Goal: Task Accomplishment & Management: Use online tool/utility

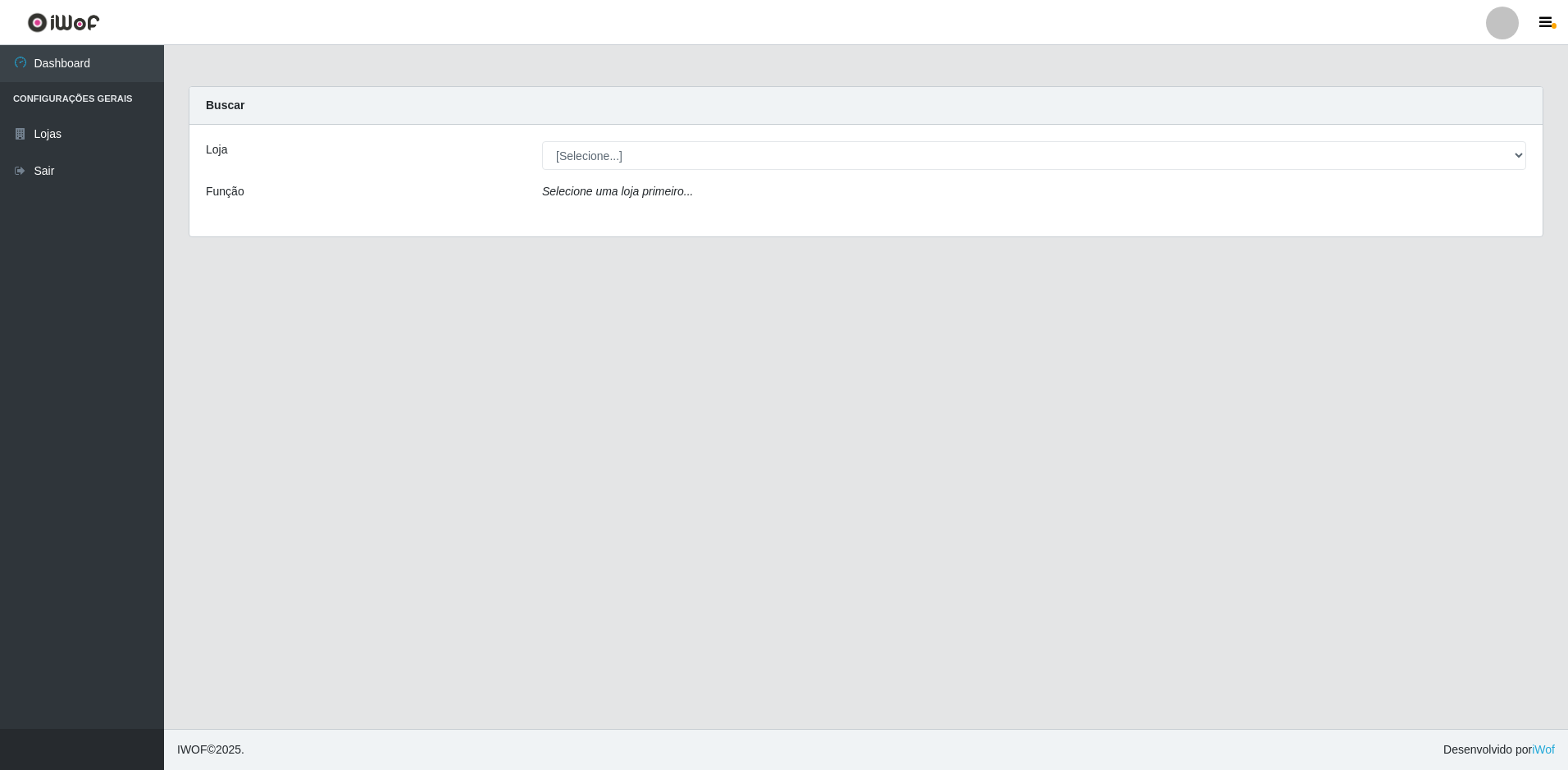
click at [599, 140] on div "Loja [Selecione...] Extrabom - Loja 51 Gaivotas Função Selecione uma loja prime…" at bounding box center [866, 181] width 1353 height 111
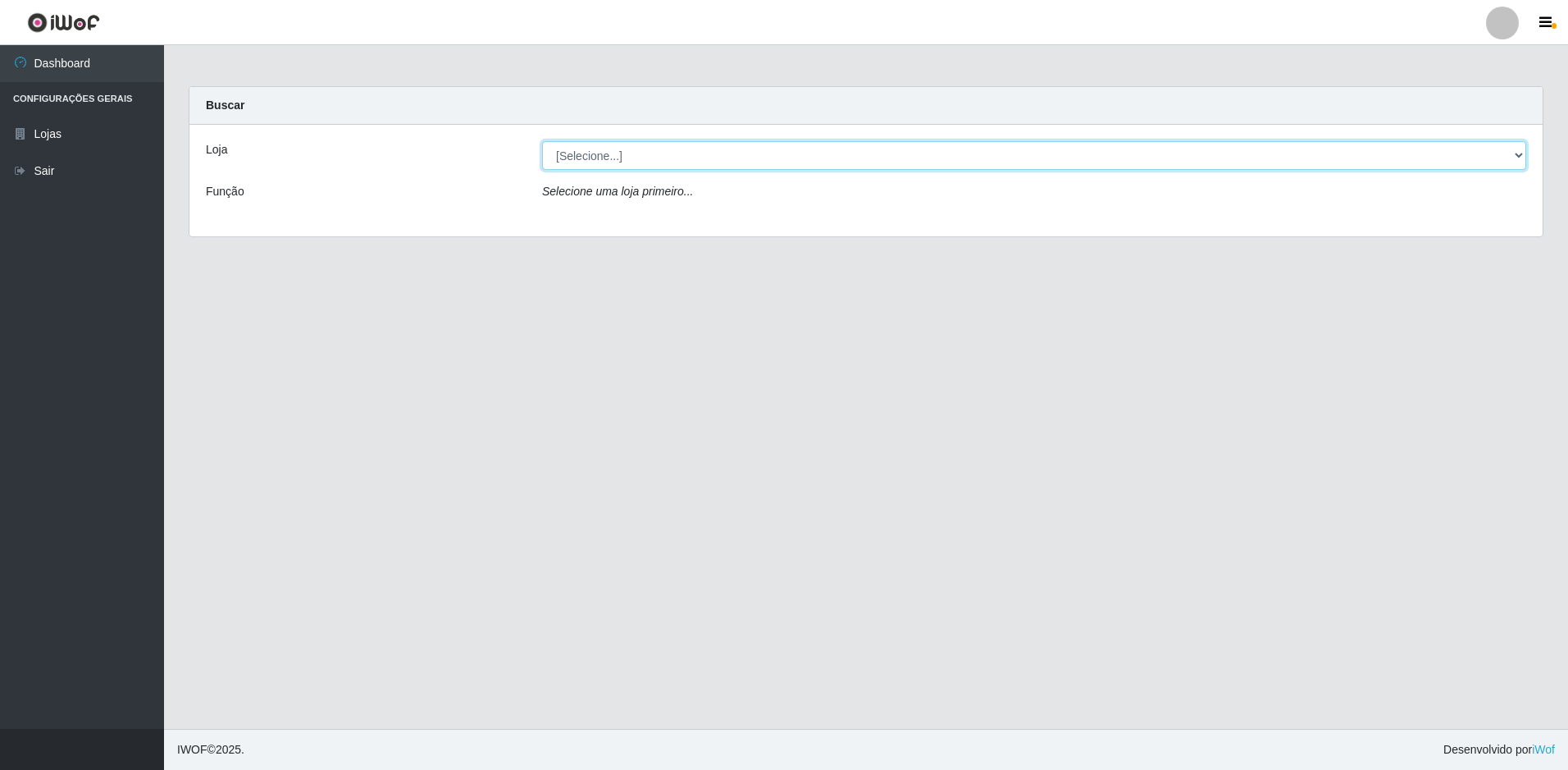
click at [605, 154] on select "[Selecione...] Extrabom - Loja 51 Gaivotas" at bounding box center [1035, 155] width 984 height 29
select select "469"
click at [542, 141] on select "[Selecione...] Extrabom - Loja 51 Gaivotas" at bounding box center [1035, 155] width 984 height 29
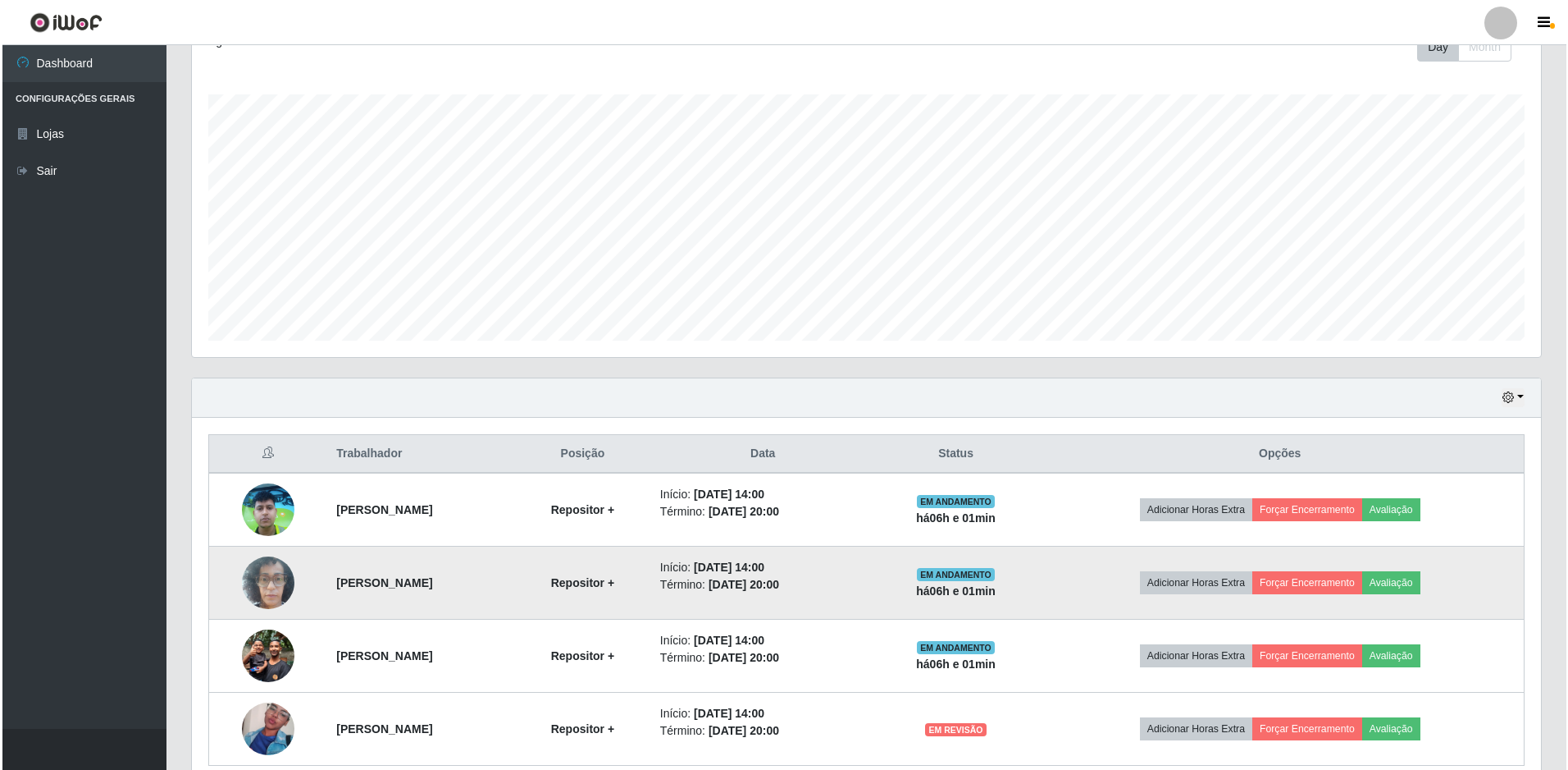
scroll to position [320, 0]
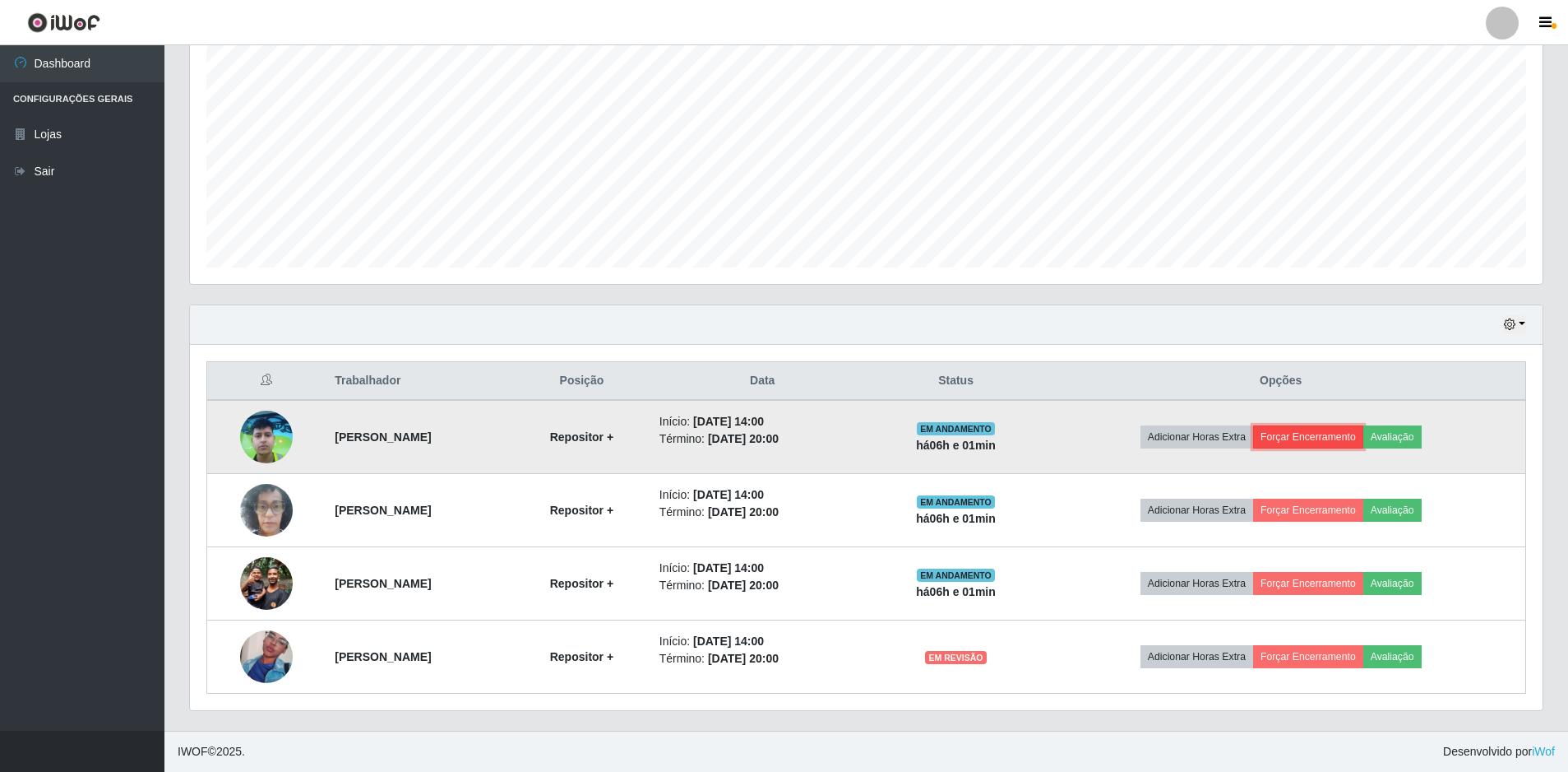
click at [1364, 437] on button "Forçar Encerramento" at bounding box center [1309, 437] width 110 height 23
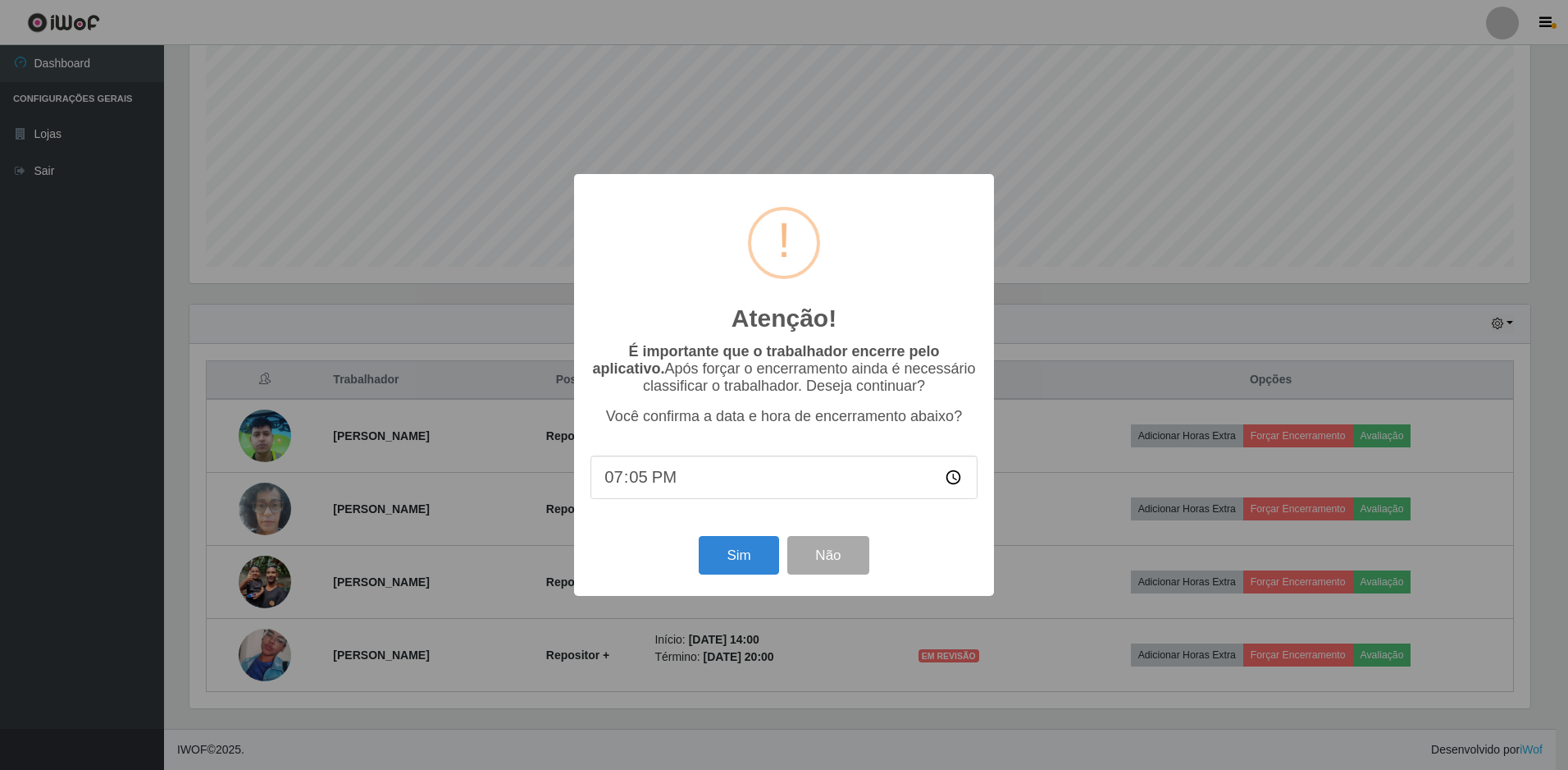
type input "19:55"
click at [807, 550] on button "Não" at bounding box center [828, 554] width 81 height 39
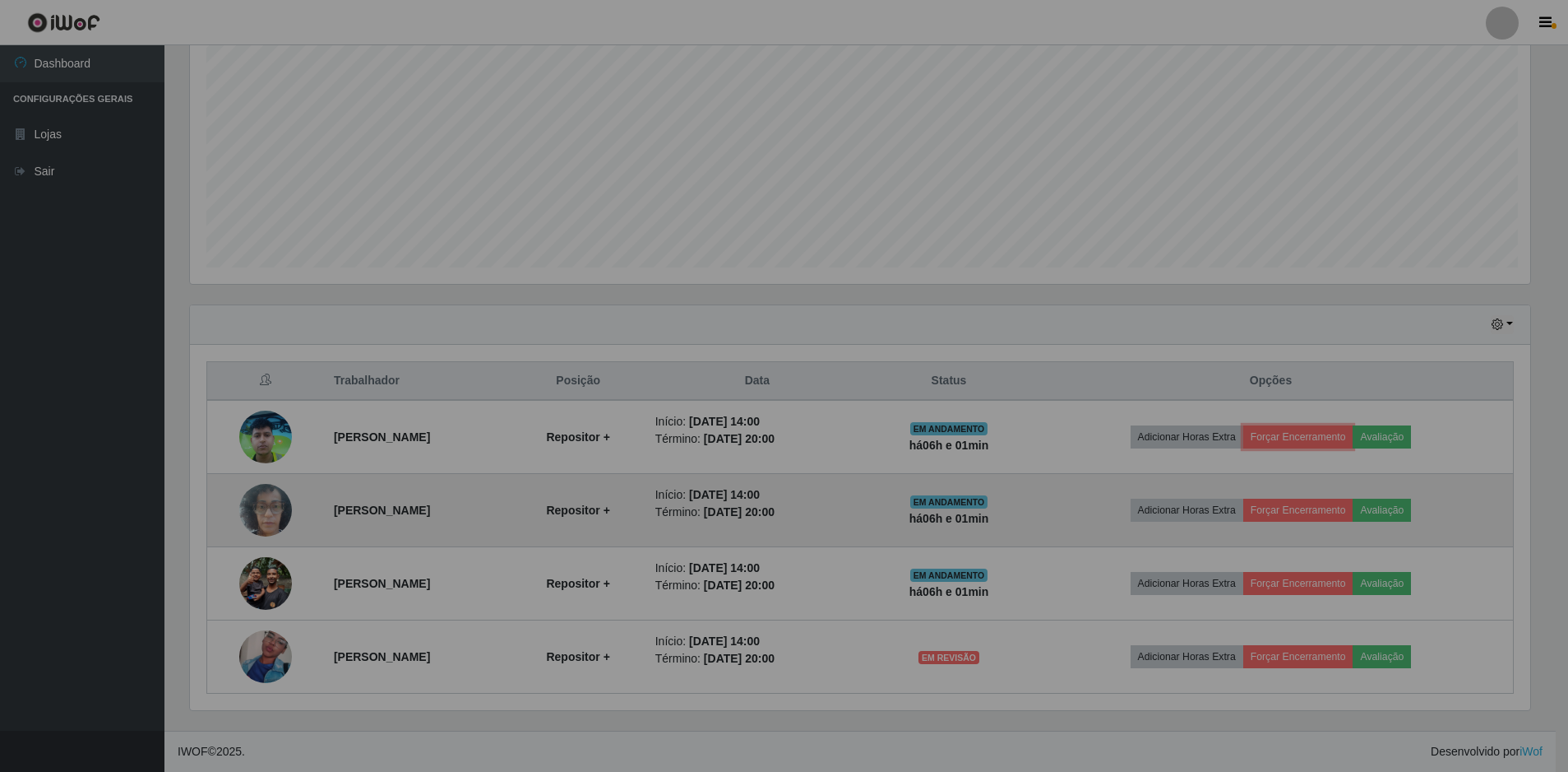
scroll to position [341, 1353]
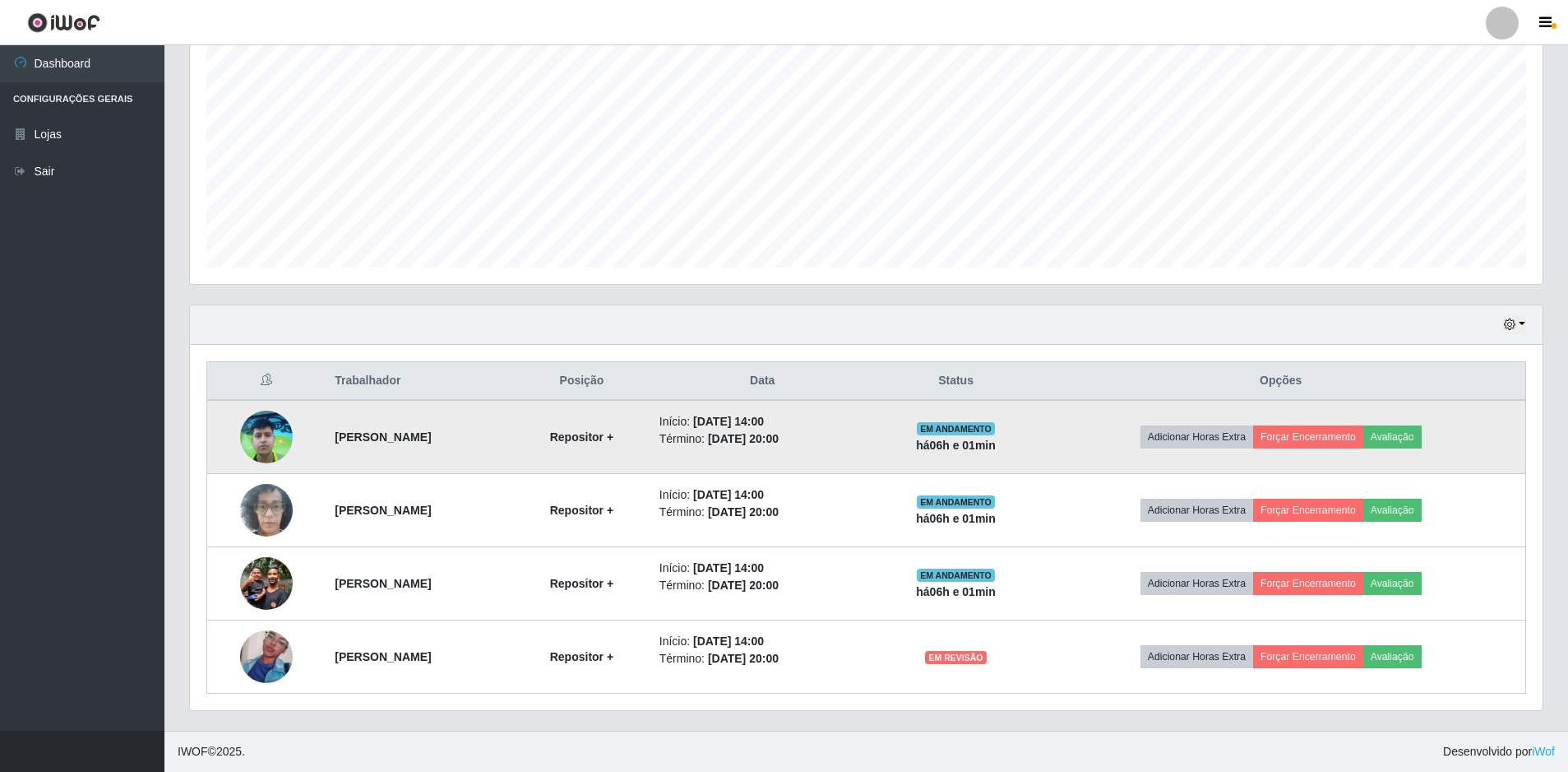
click at [1326, 423] on td "Adicionar Horas Extra Forçar Encerramento Avaliação" at bounding box center [1281, 437] width 489 height 74
click at [1321, 431] on button "Forçar Encerramento" at bounding box center [1309, 437] width 110 height 23
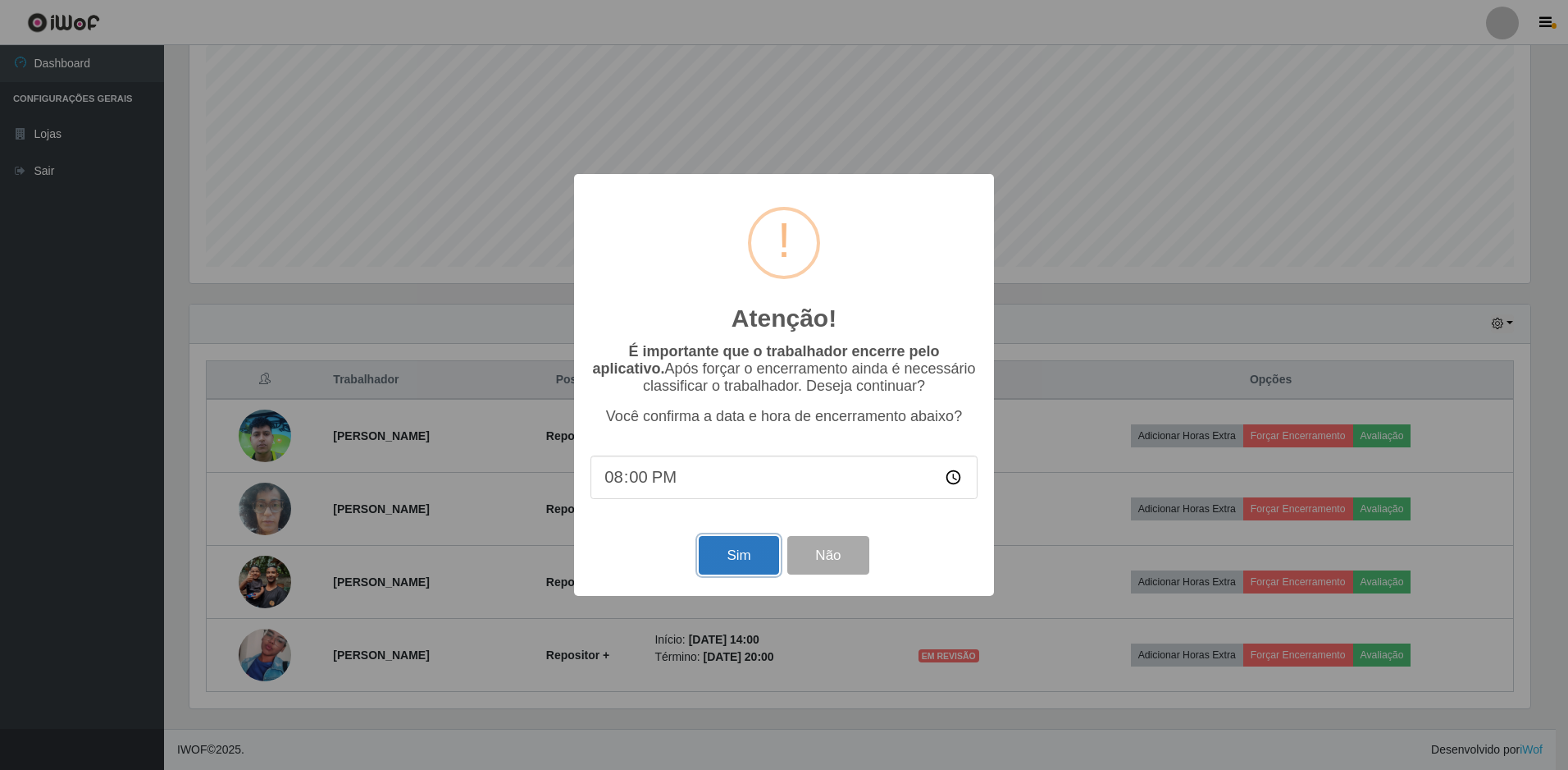
click at [727, 560] on button "Sim" at bounding box center [738, 554] width 80 height 39
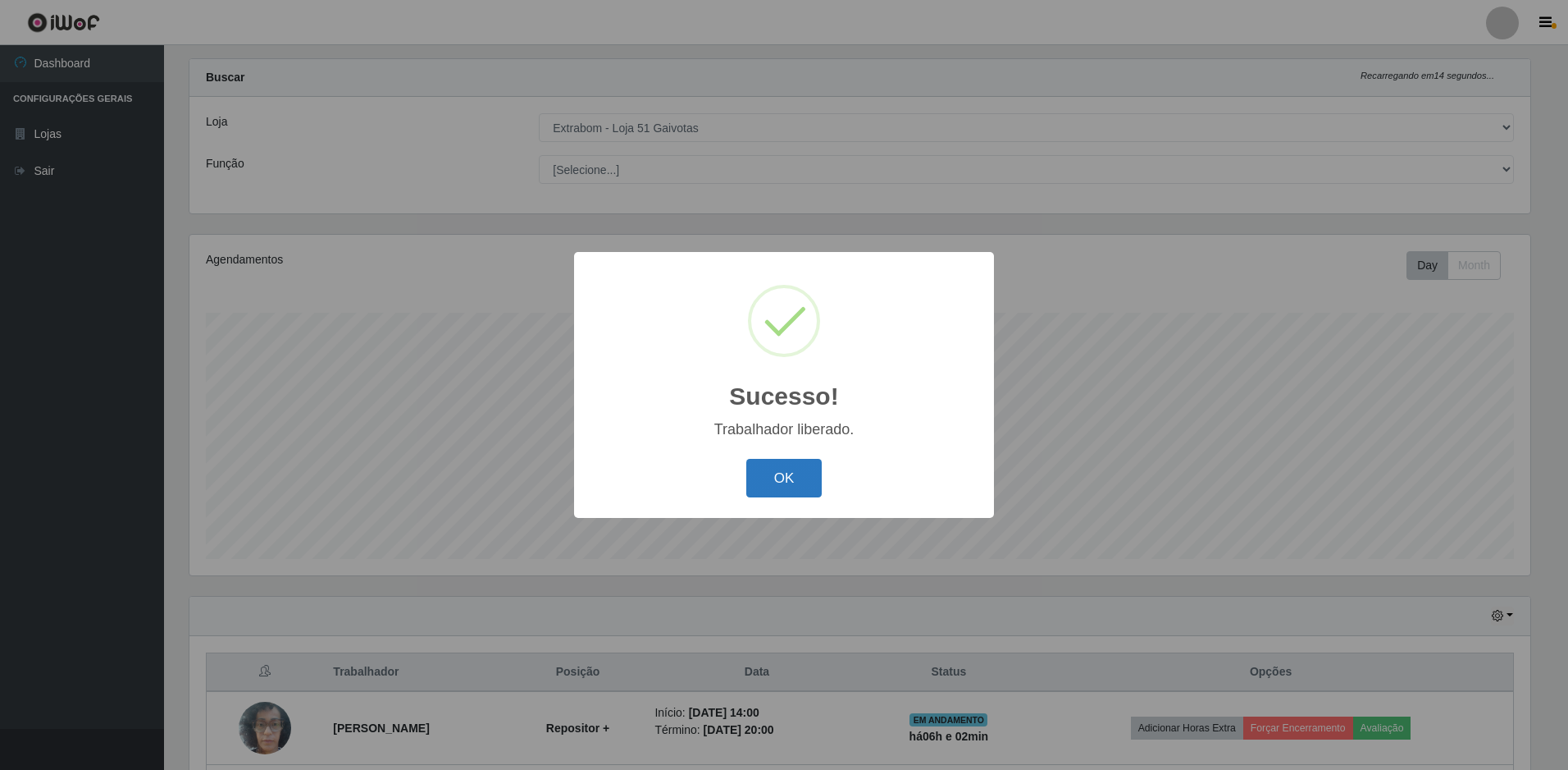
click at [799, 489] on button "OK" at bounding box center [784, 477] width 76 height 39
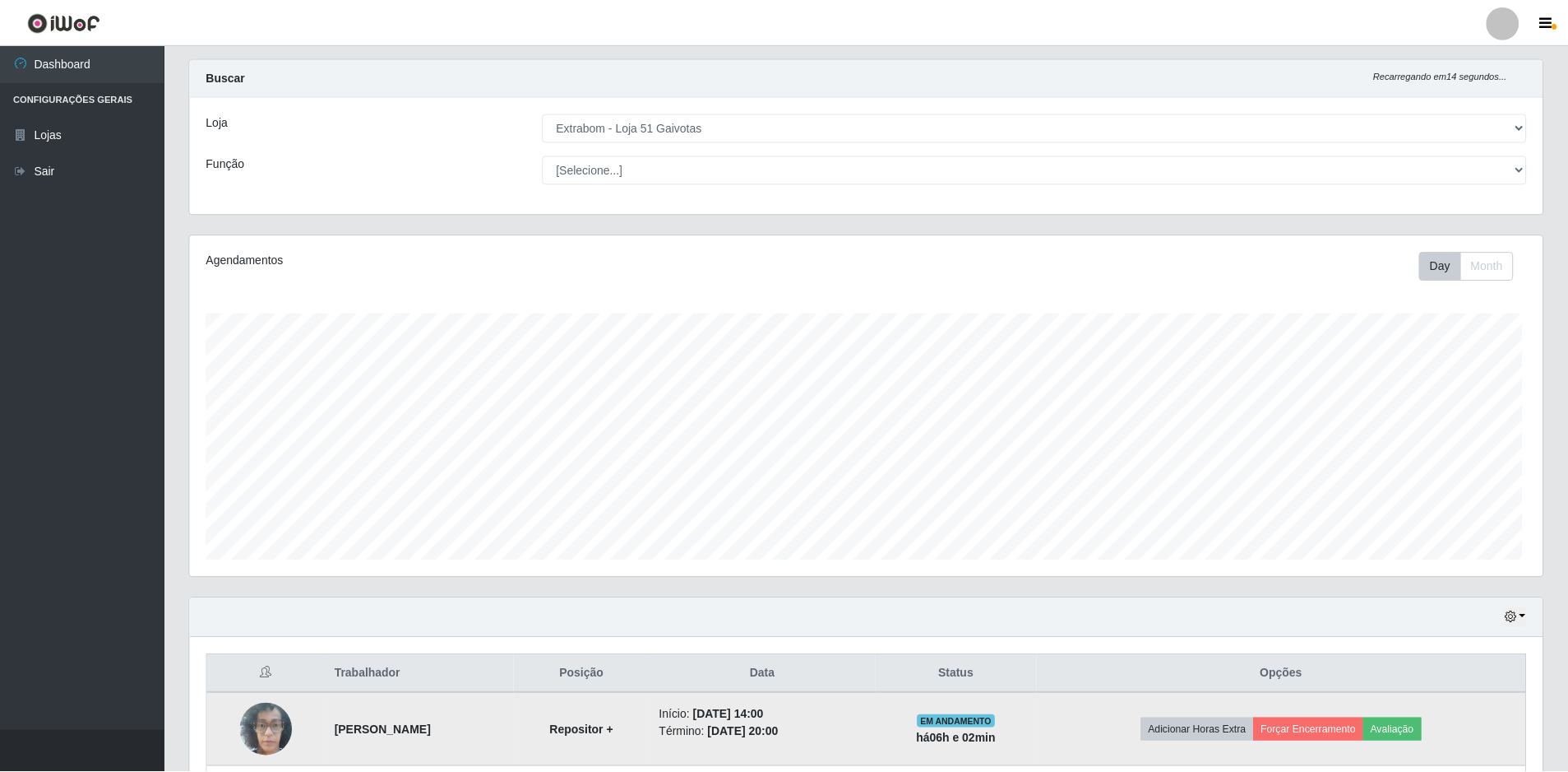
scroll to position [341, 1353]
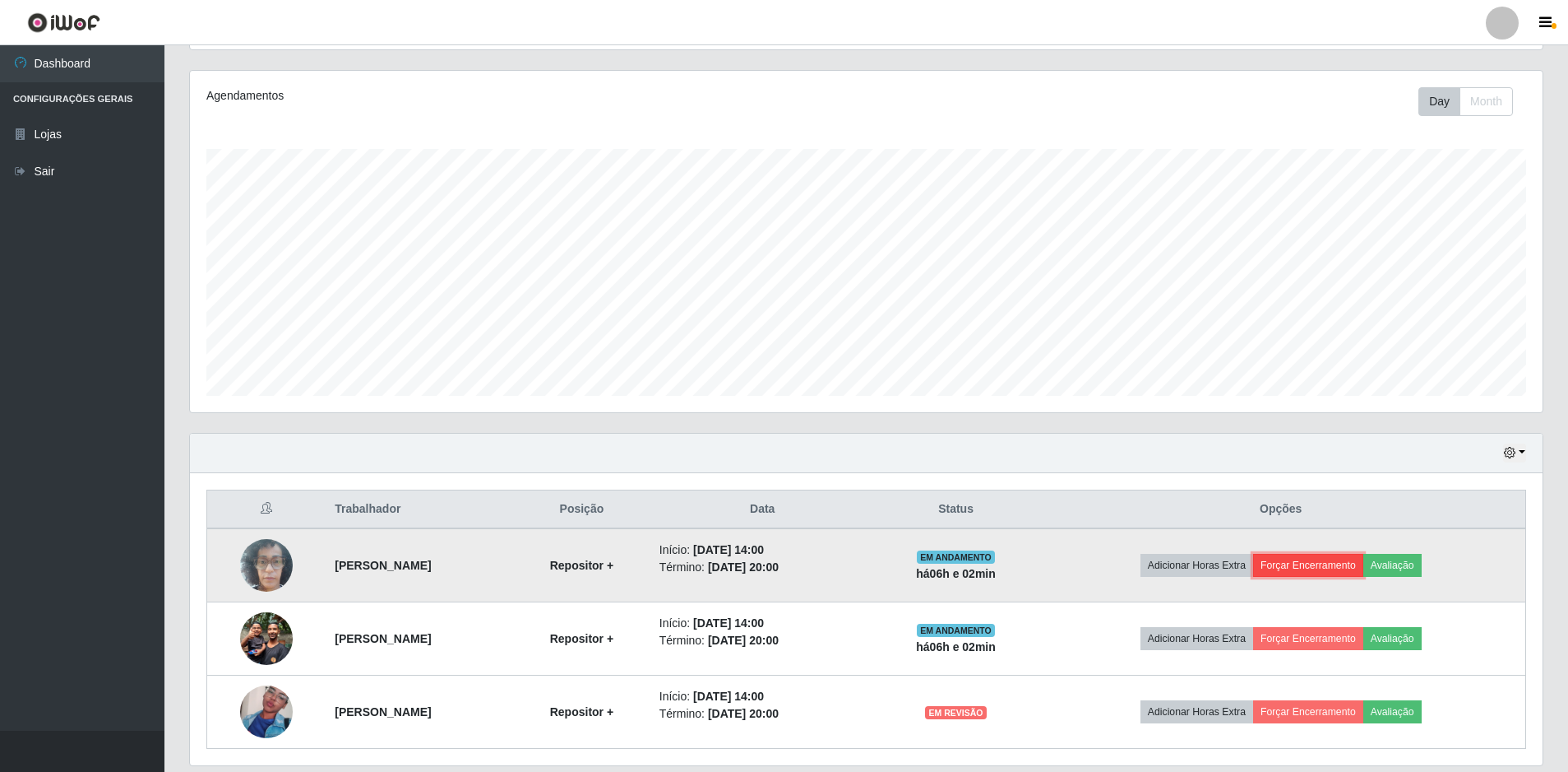
click at [1312, 567] on button "Forçar Encerramento" at bounding box center [1309, 566] width 110 height 23
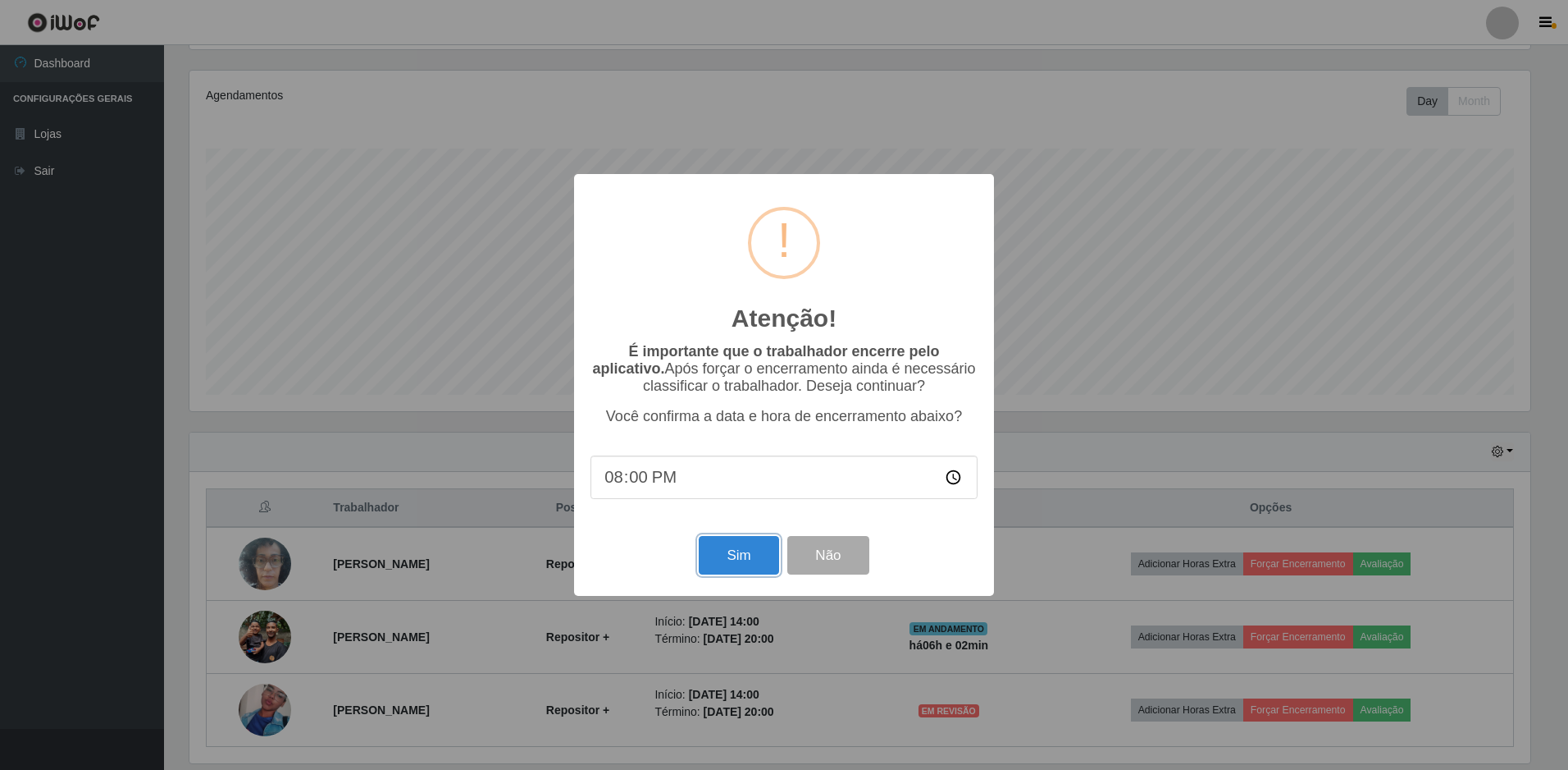
drag, startPoint x: 727, startPoint y: 565, endPoint x: 786, endPoint y: 565, distance: 59.0
click at [727, 565] on button "Sim" at bounding box center [738, 554] width 80 height 39
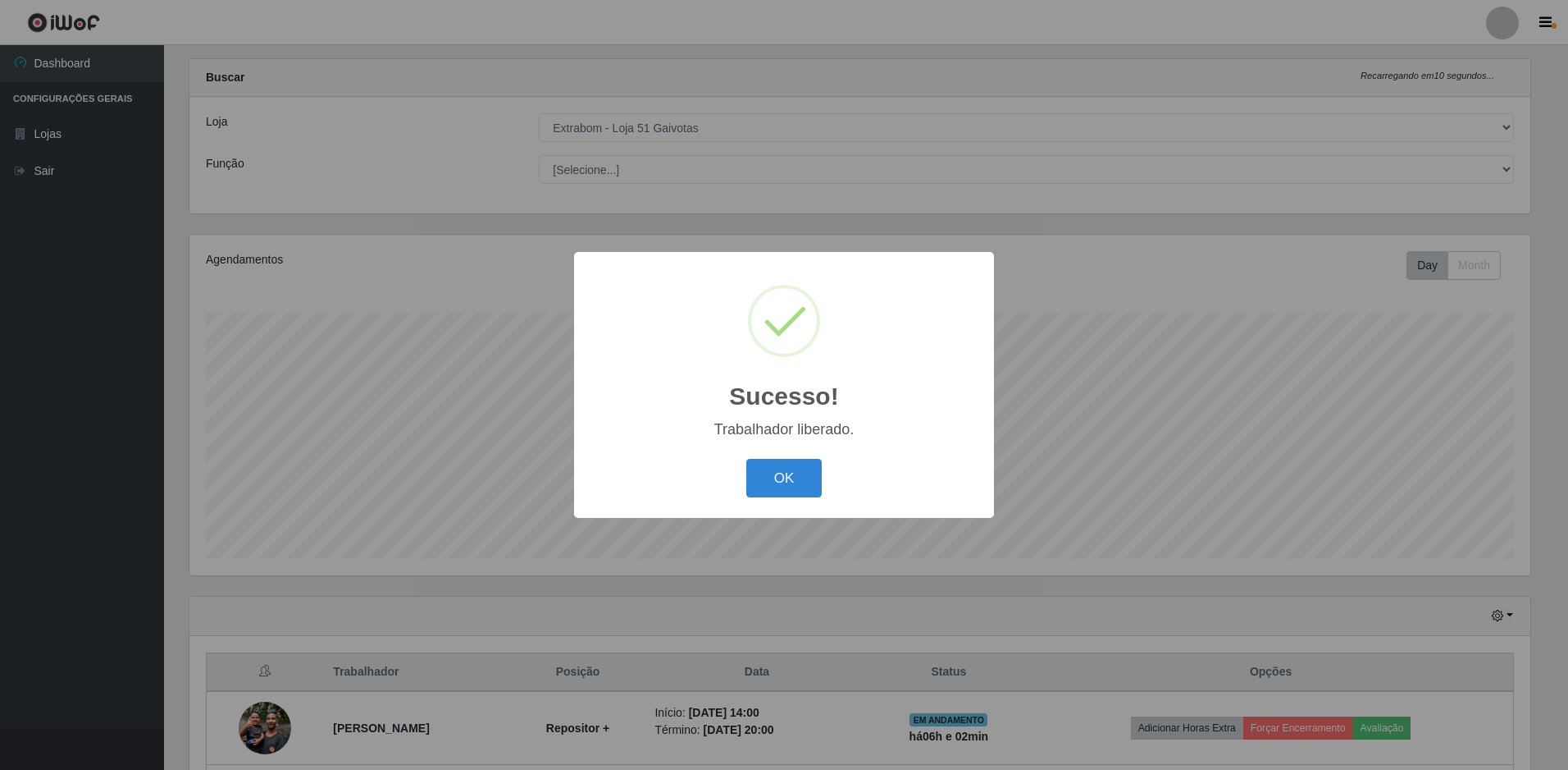
drag, startPoint x: 792, startPoint y: 490, endPoint x: 806, endPoint y: 504, distance: 19.8
click at [794, 493] on button "OK" at bounding box center [784, 477] width 76 height 39
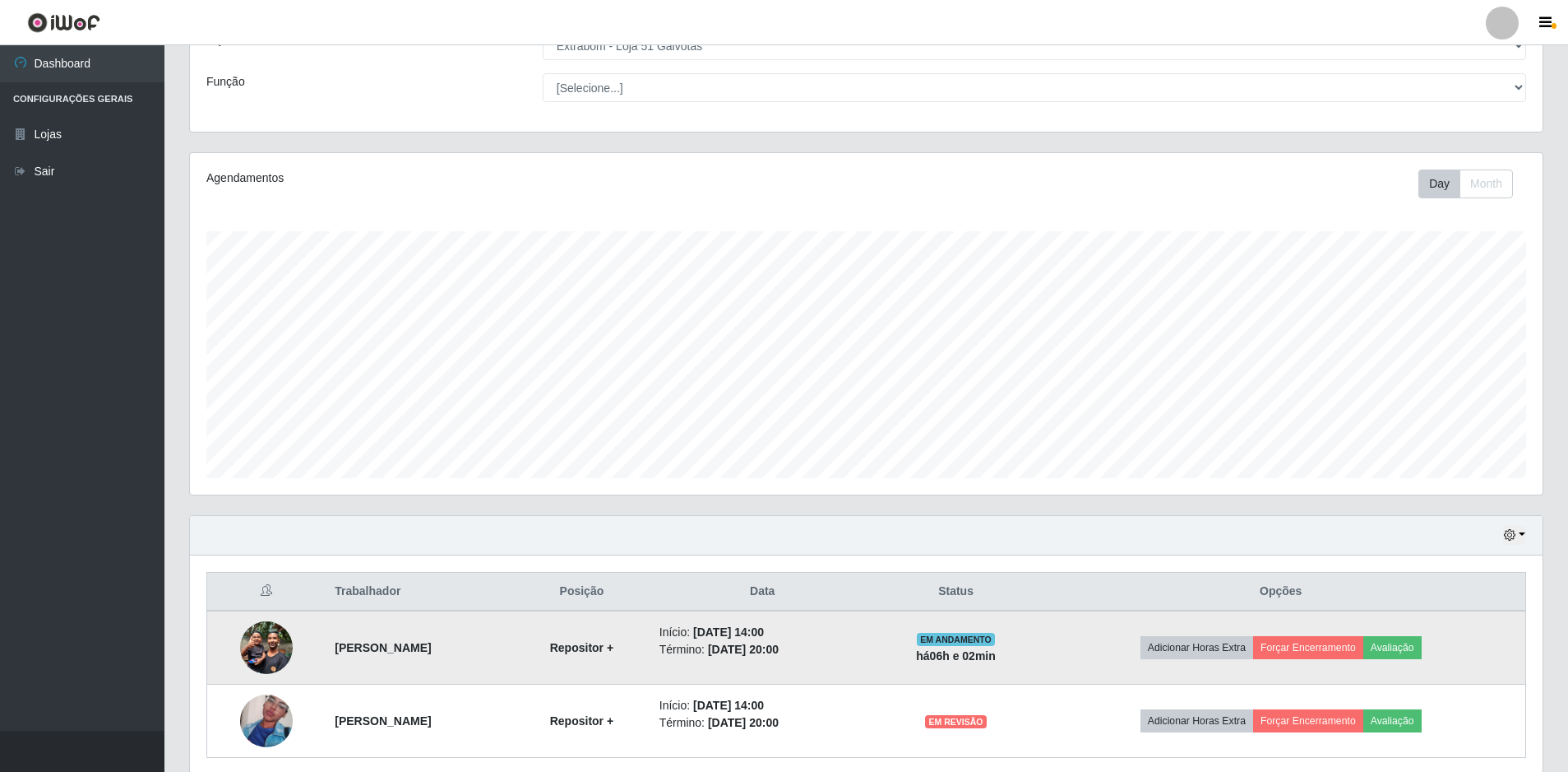
scroll to position [175, 0]
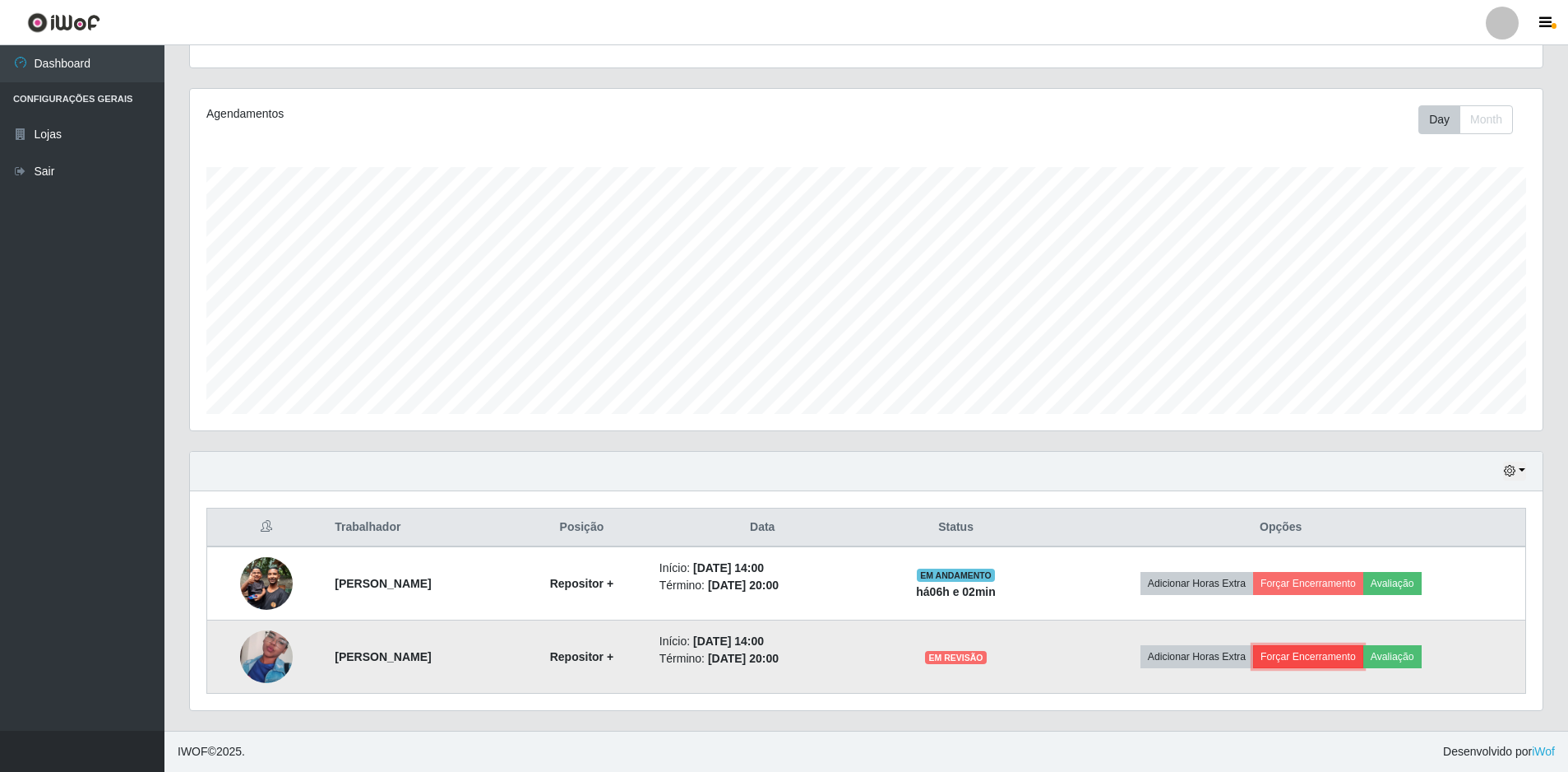
click at [1342, 657] on button "Forçar Encerramento" at bounding box center [1309, 657] width 110 height 23
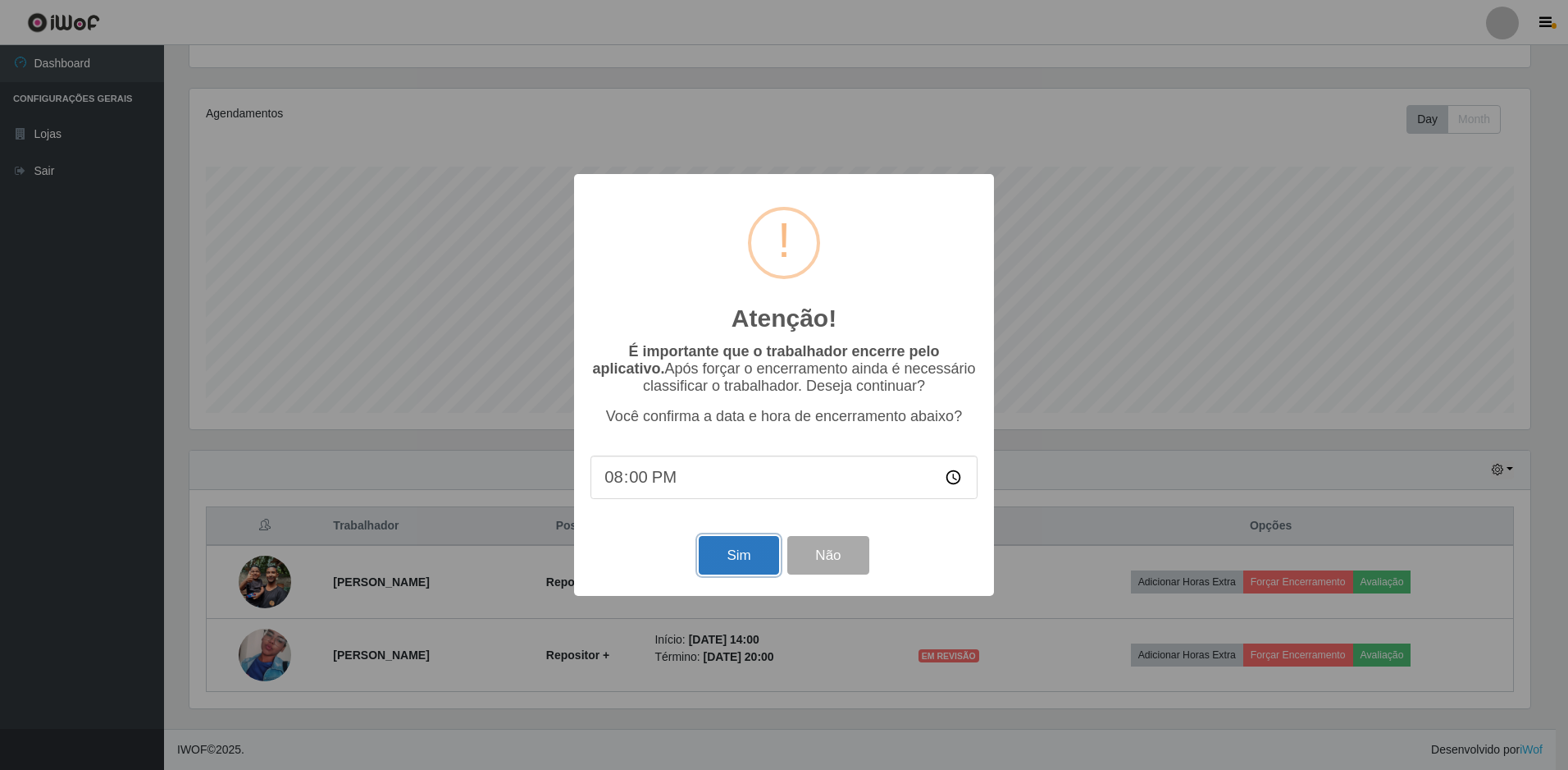
click at [740, 559] on button "Sim" at bounding box center [738, 554] width 80 height 39
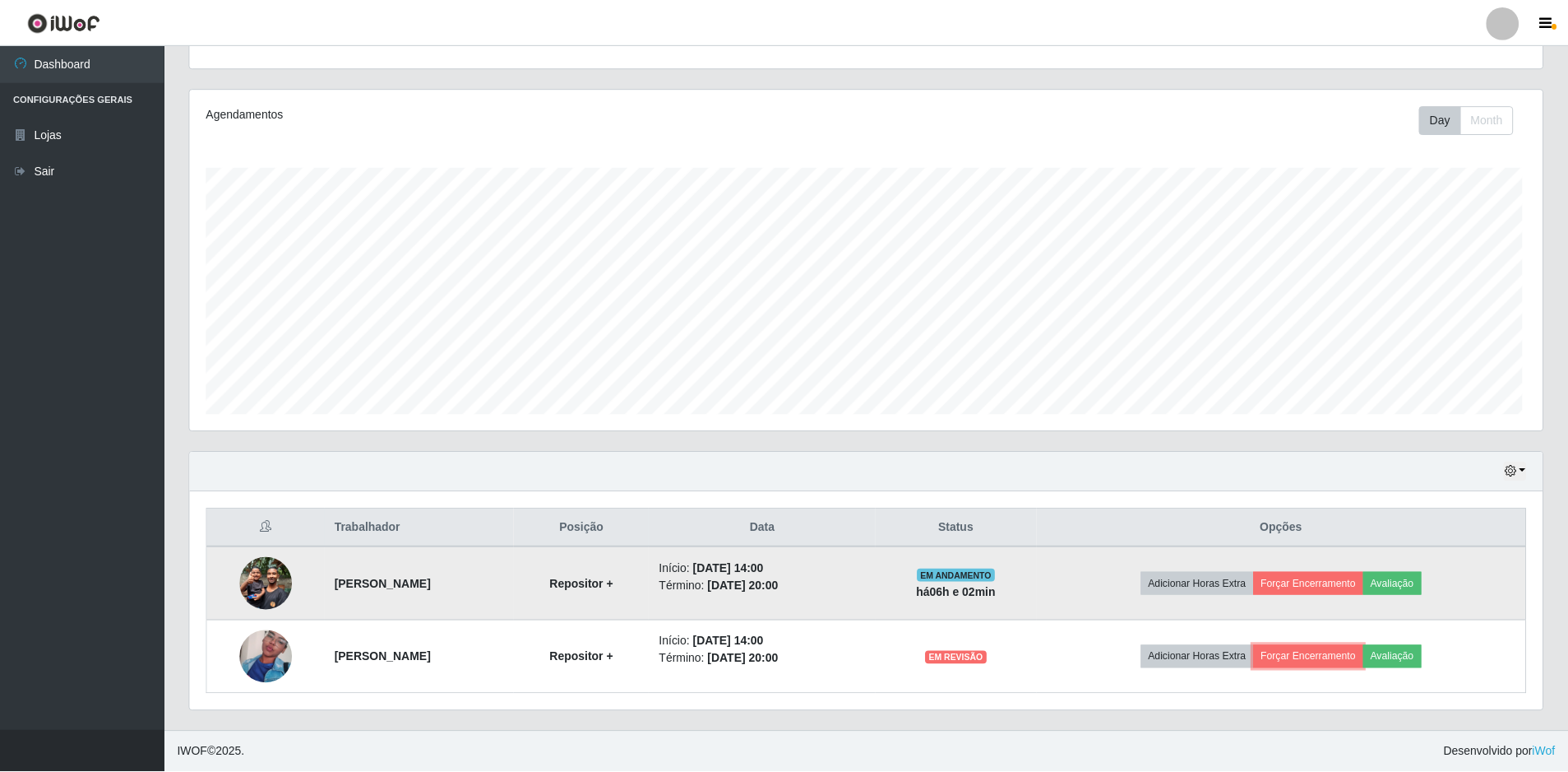
scroll to position [0, 0]
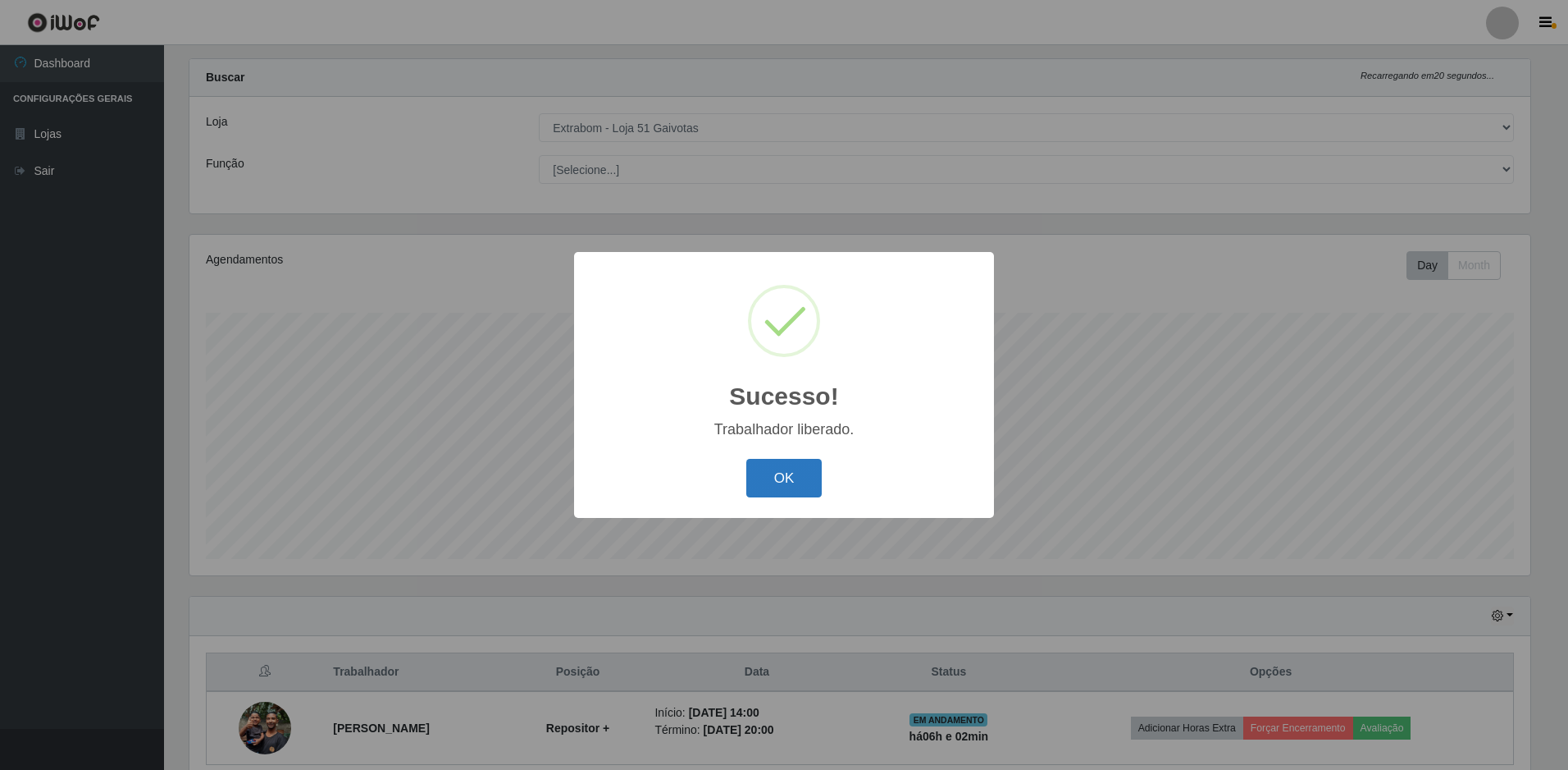
click at [762, 468] on button "OK" at bounding box center [784, 477] width 76 height 39
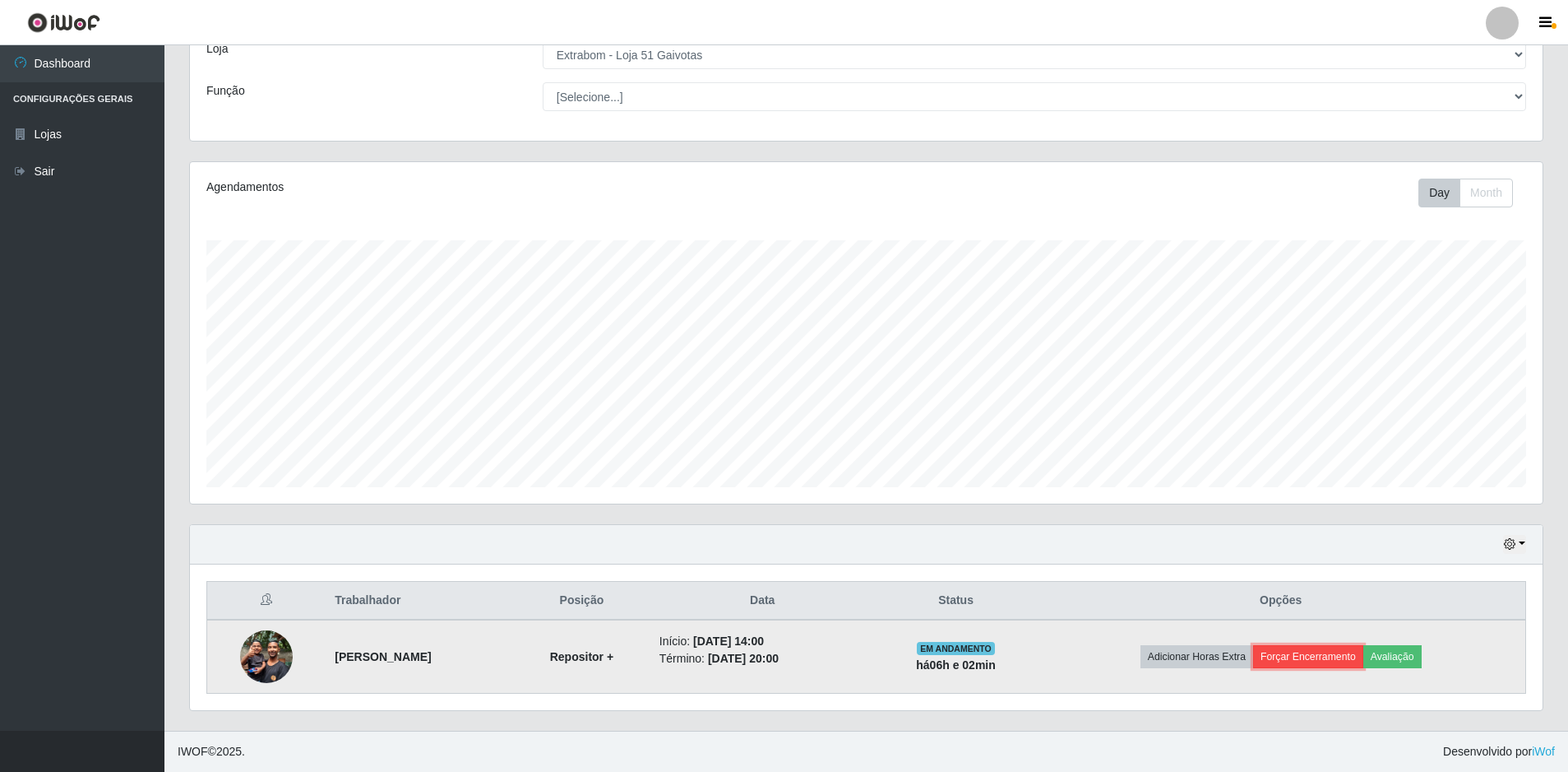
click at [1319, 657] on button "Forçar Encerramento" at bounding box center [1309, 657] width 110 height 23
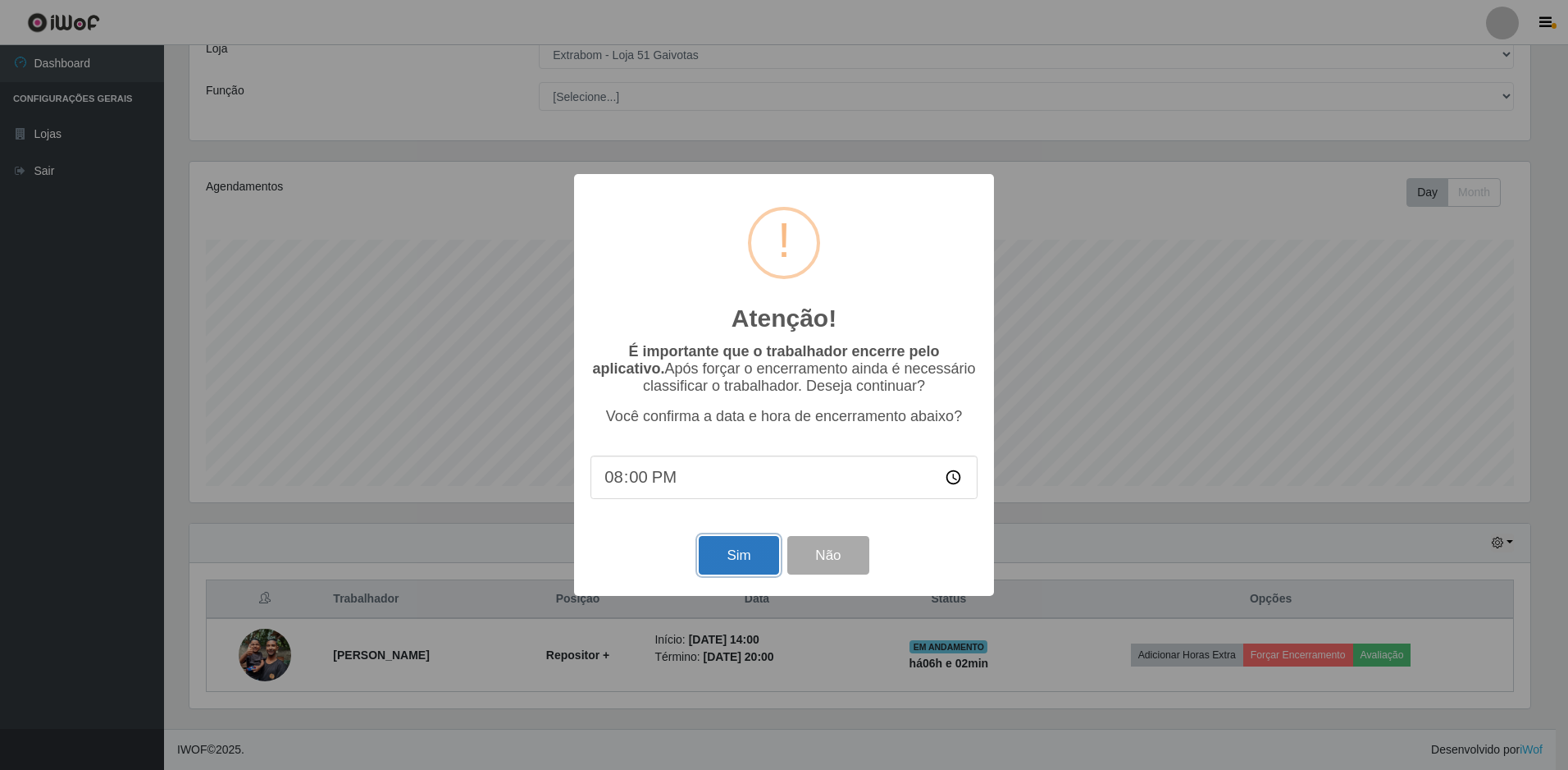
click at [743, 549] on button "Sim" at bounding box center [738, 554] width 80 height 39
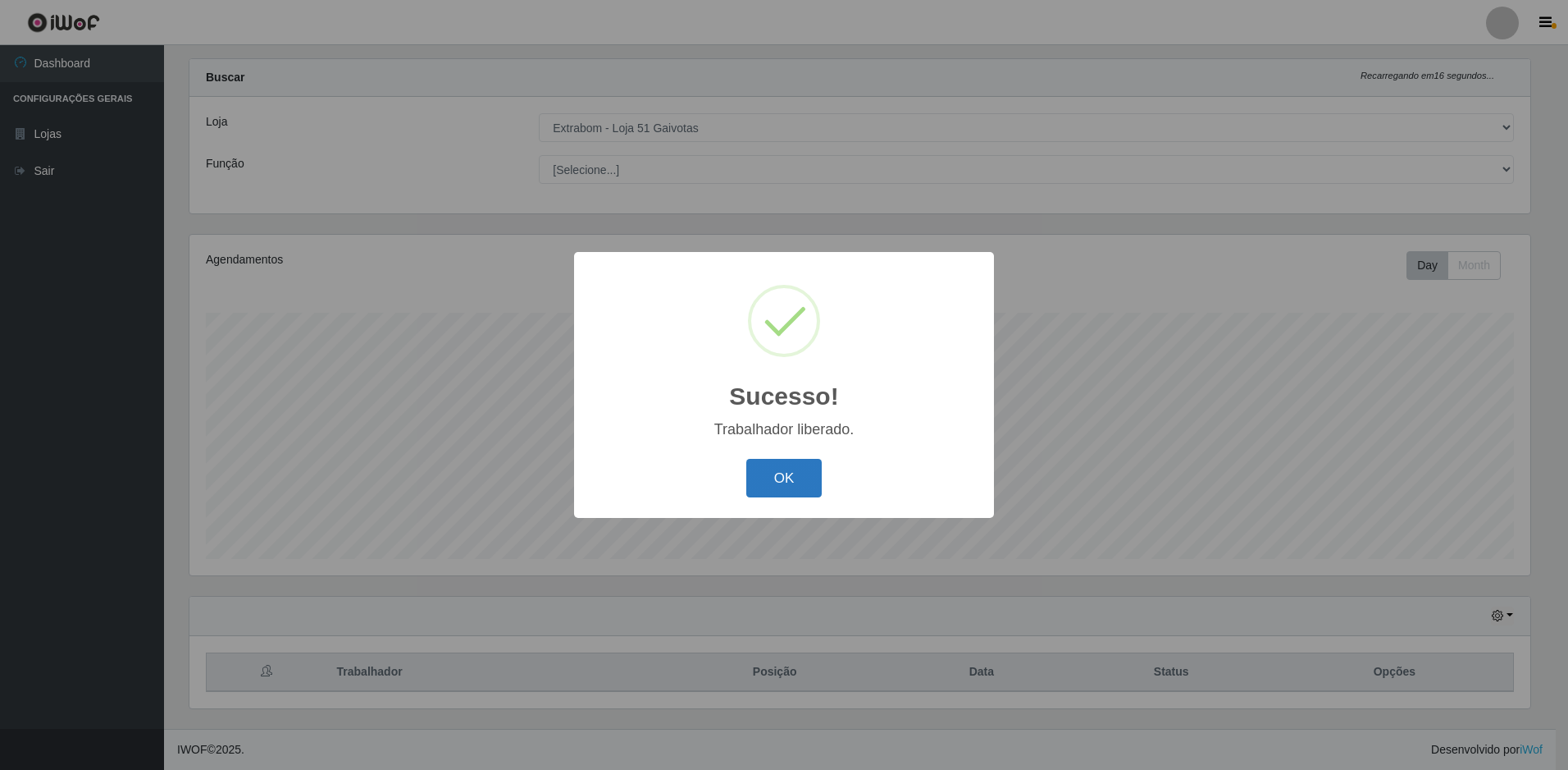
click at [786, 482] on button "OK" at bounding box center [784, 477] width 76 height 39
